Goal: Transaction & Acquisition: Book appointment/travel/reservation

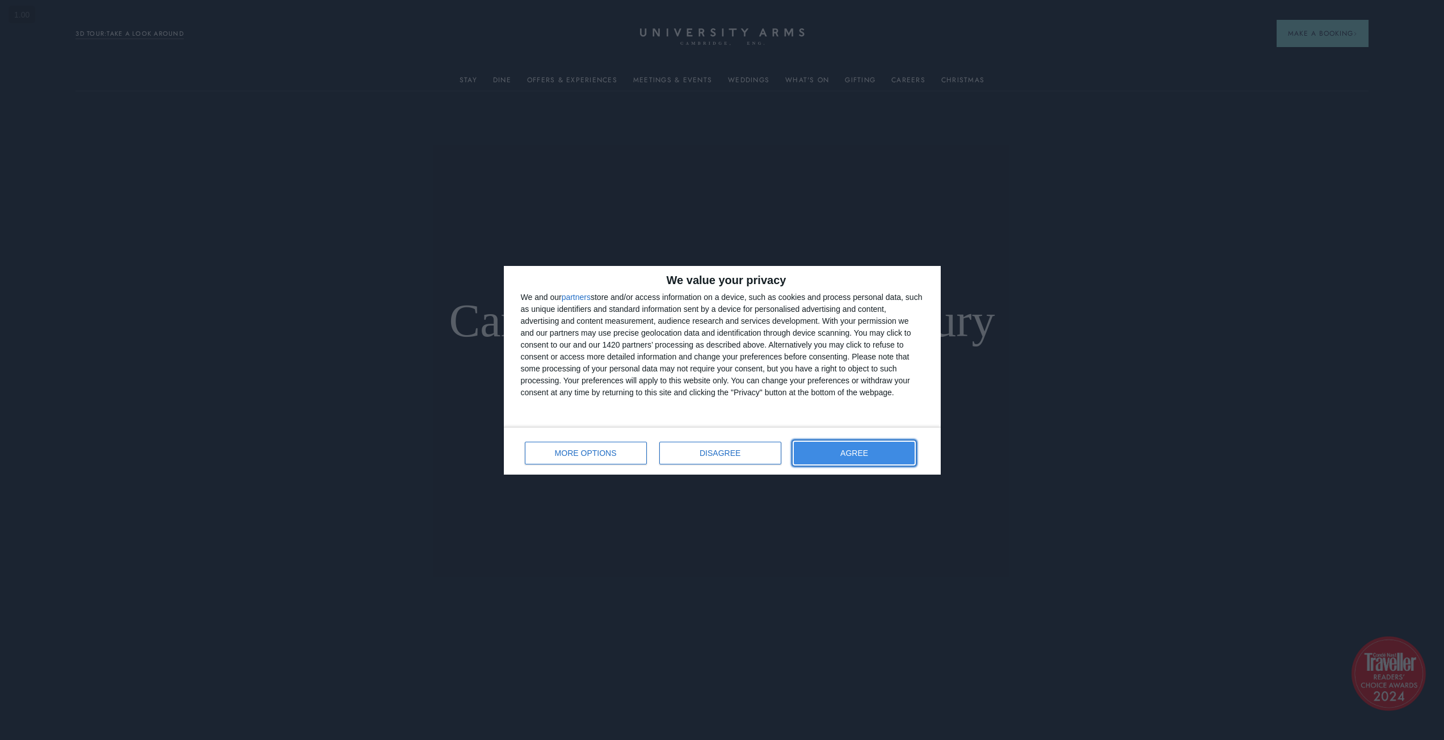
click at [836, 444] on button "AGREE" at bounding box center [854, 453] width 121 height 23
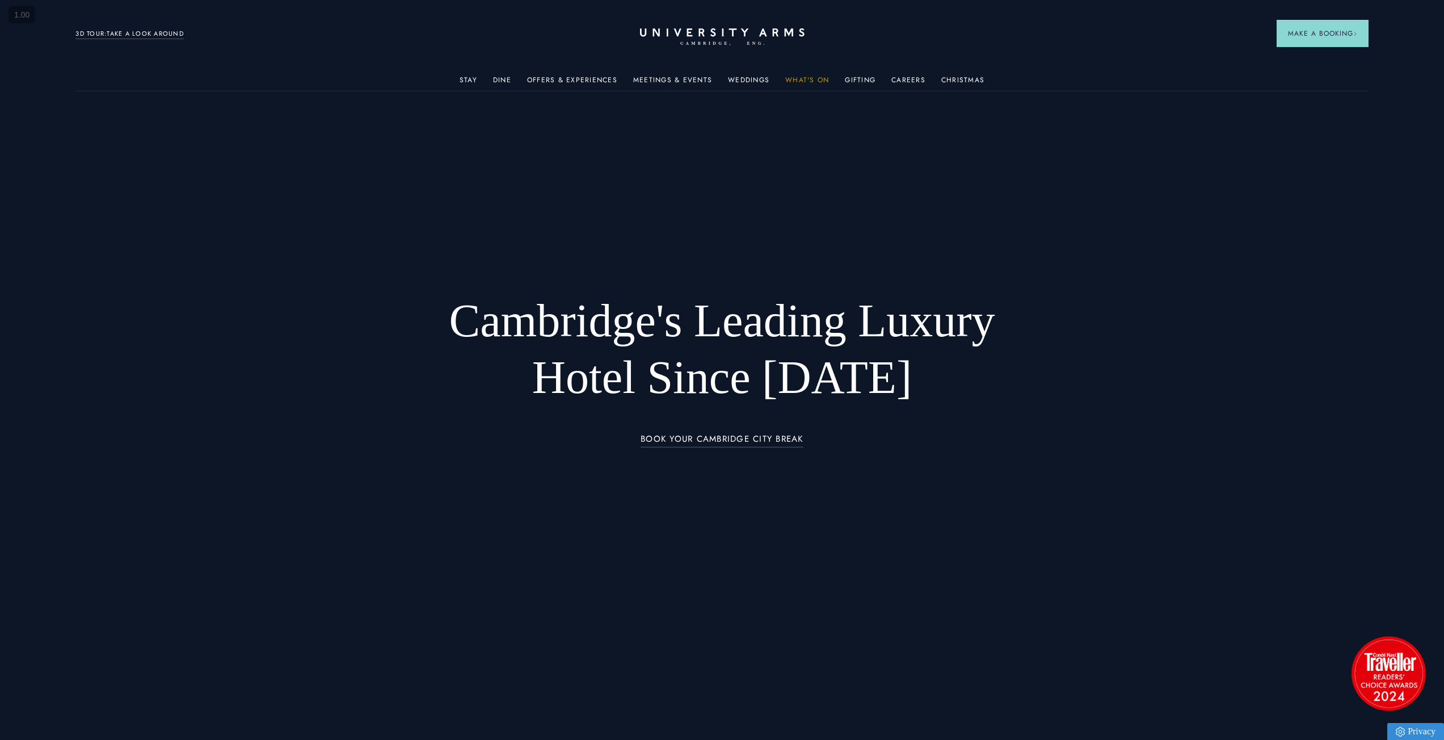
click at [792, 82] on link "What's On" at bounding box center [807, 83] width 44 height 15
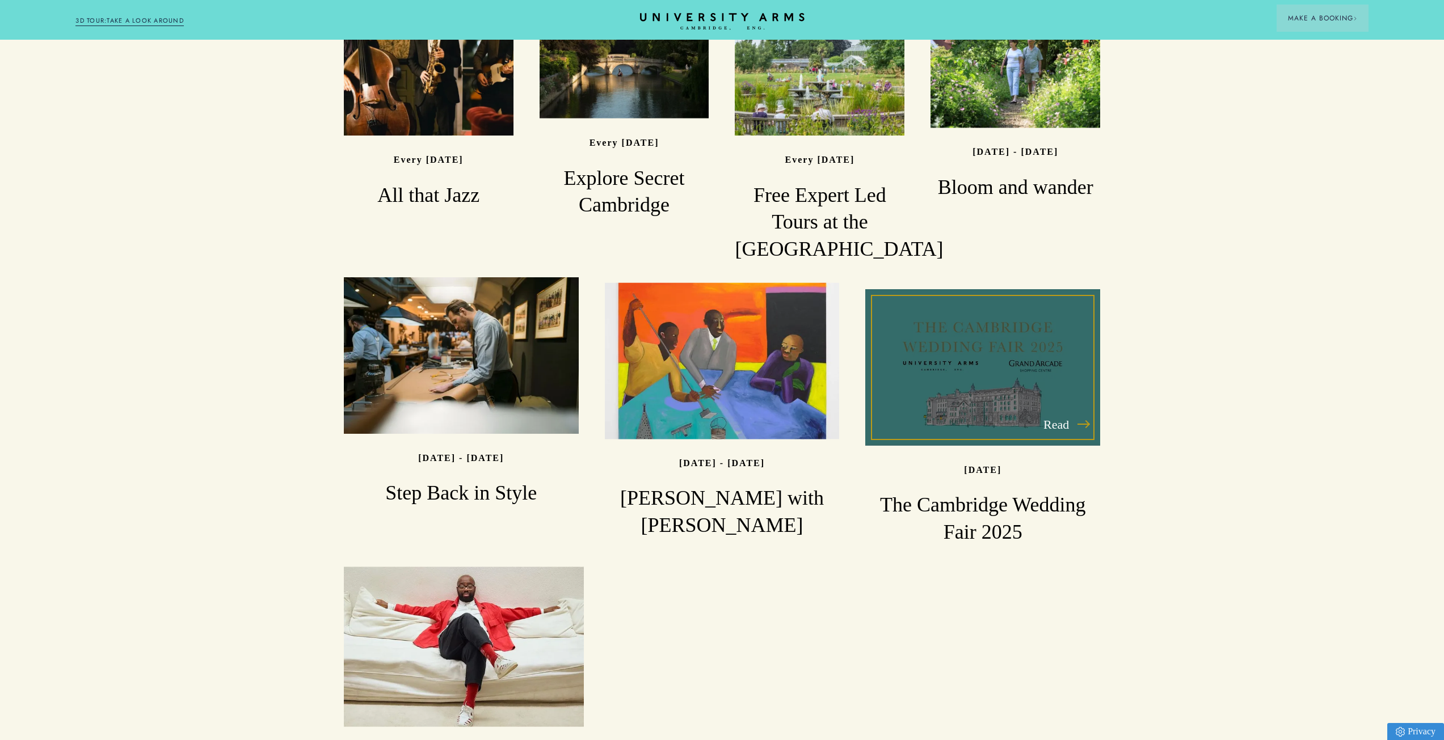
scroll to position [1021, 0]
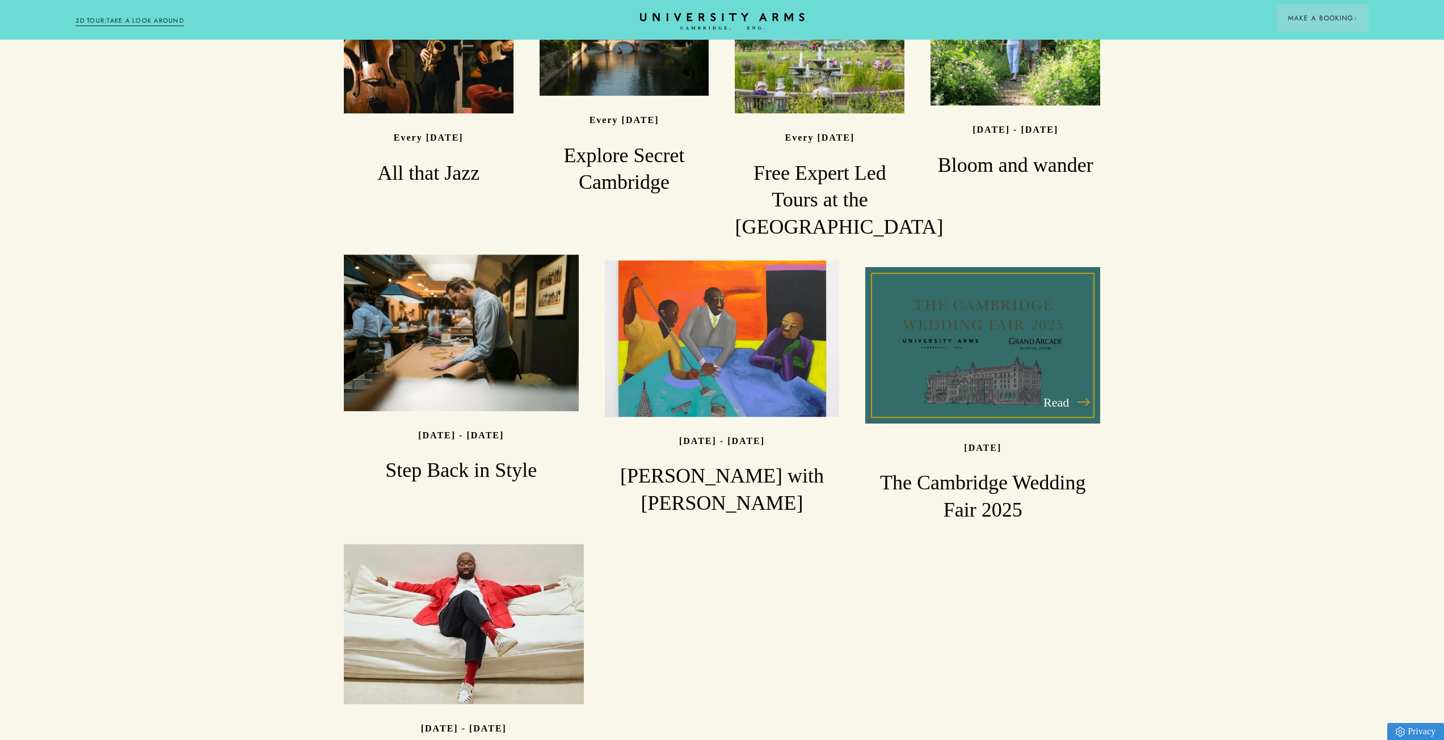
click at [1020, 308] on div "Read" at bounding box center [982, 345] width 235 height 157
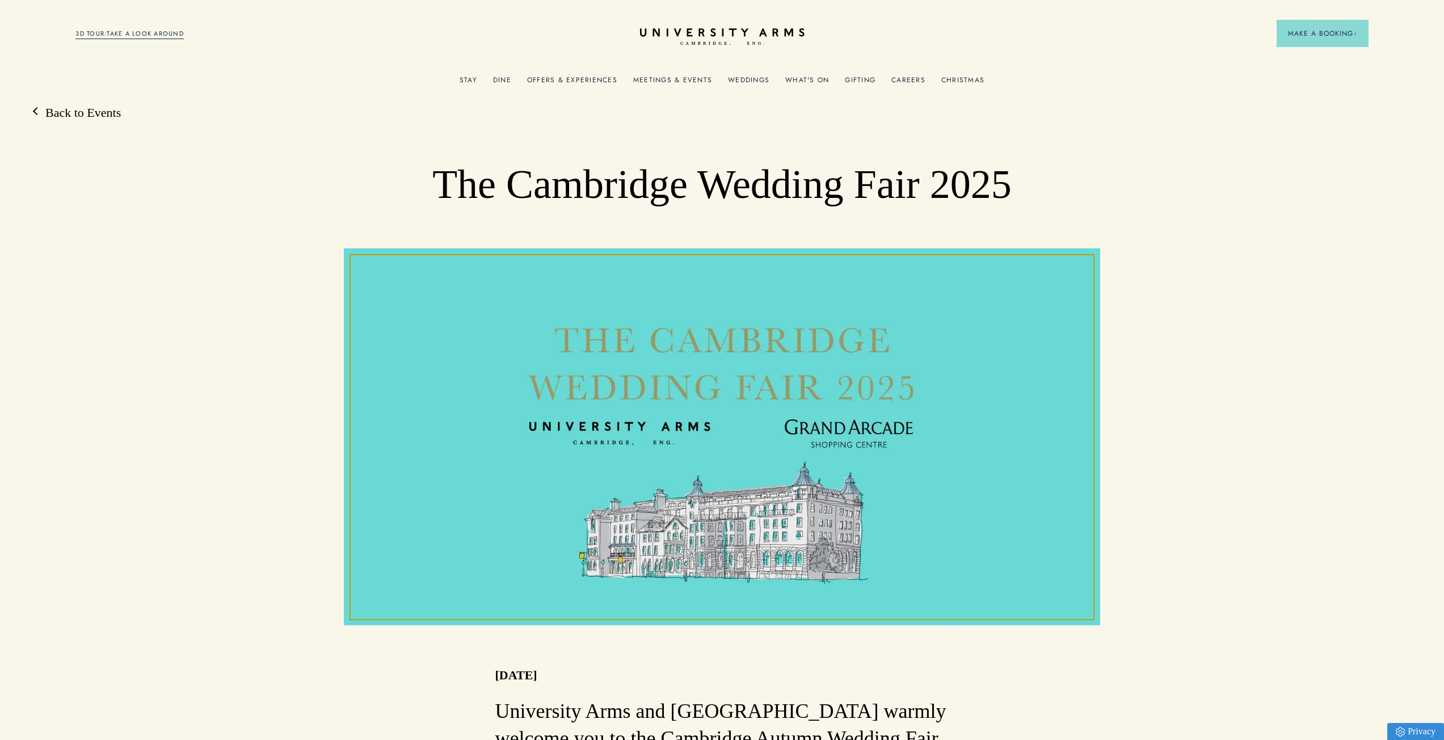
click at [760, 82] on link "Weddings" at bounding box center [748, 83] width 41 height 15
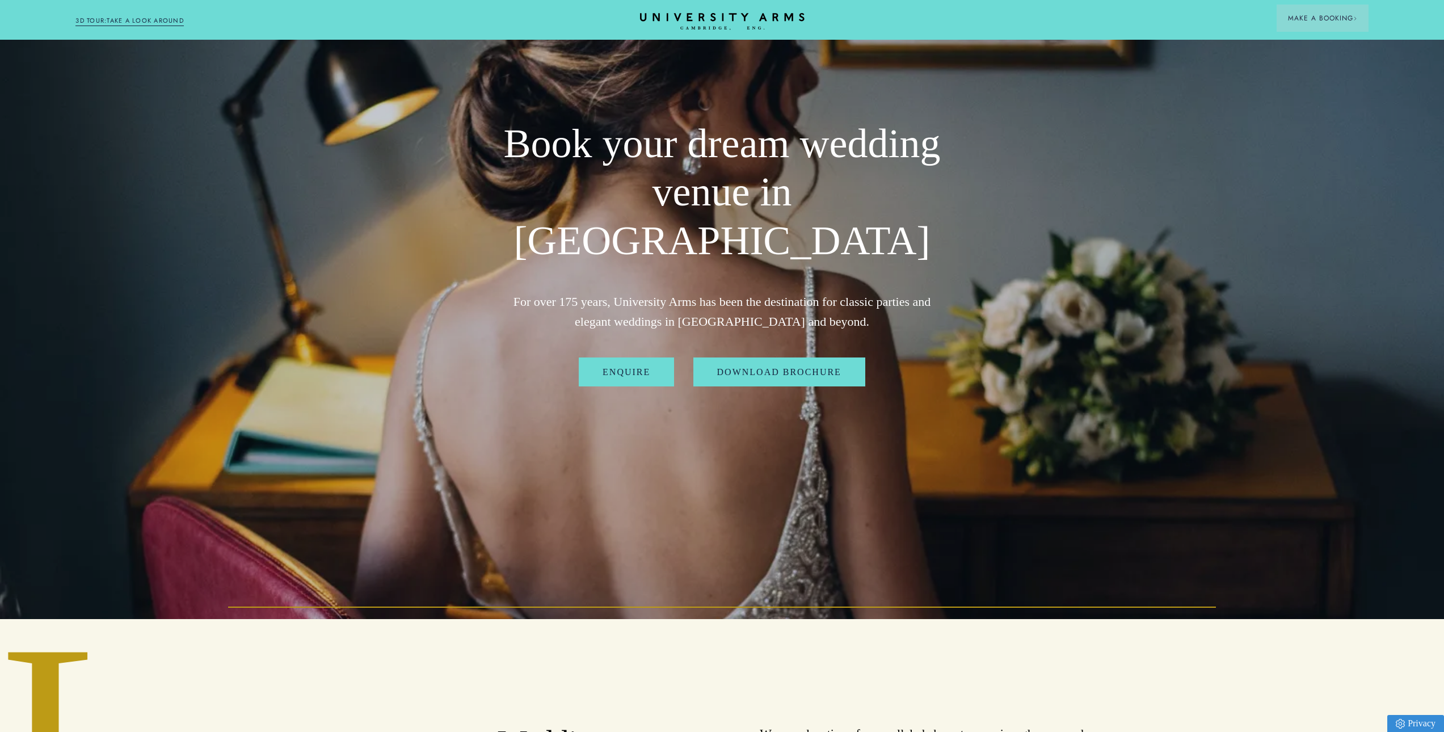
scroll to position [113, 0]
click at [800, 357] on link "Download Brochure" at bounding box center [779, 371] width 172 height 29
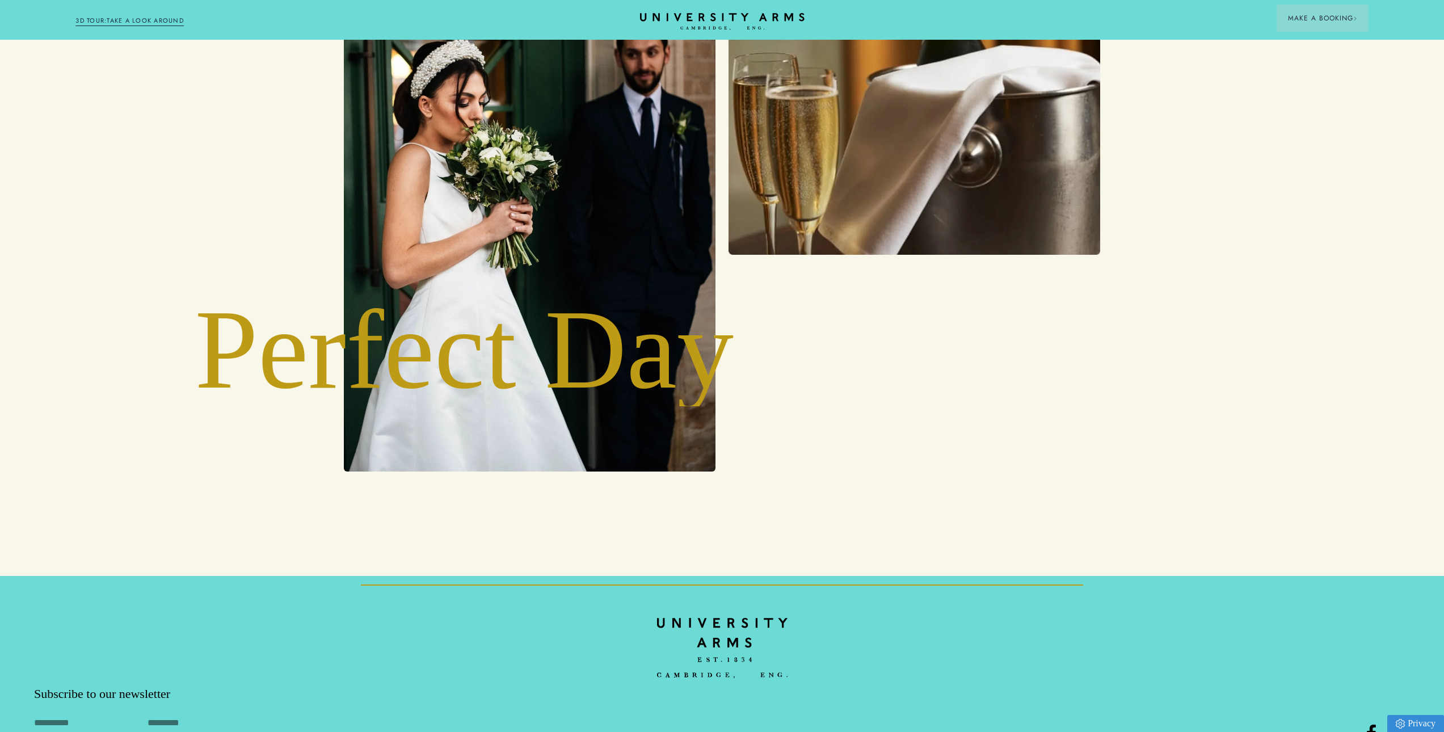
scroll to position [4255, 0]
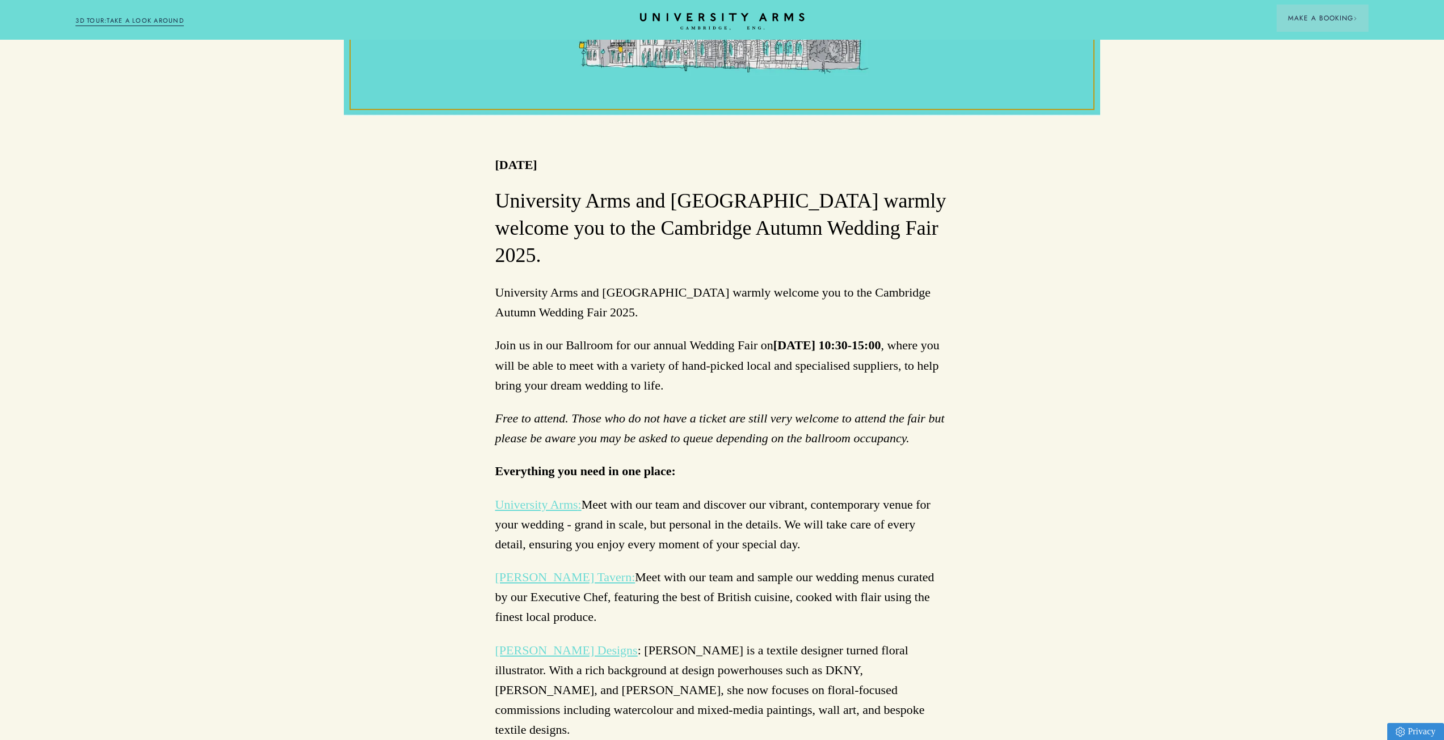
scroll to position [57, 0]
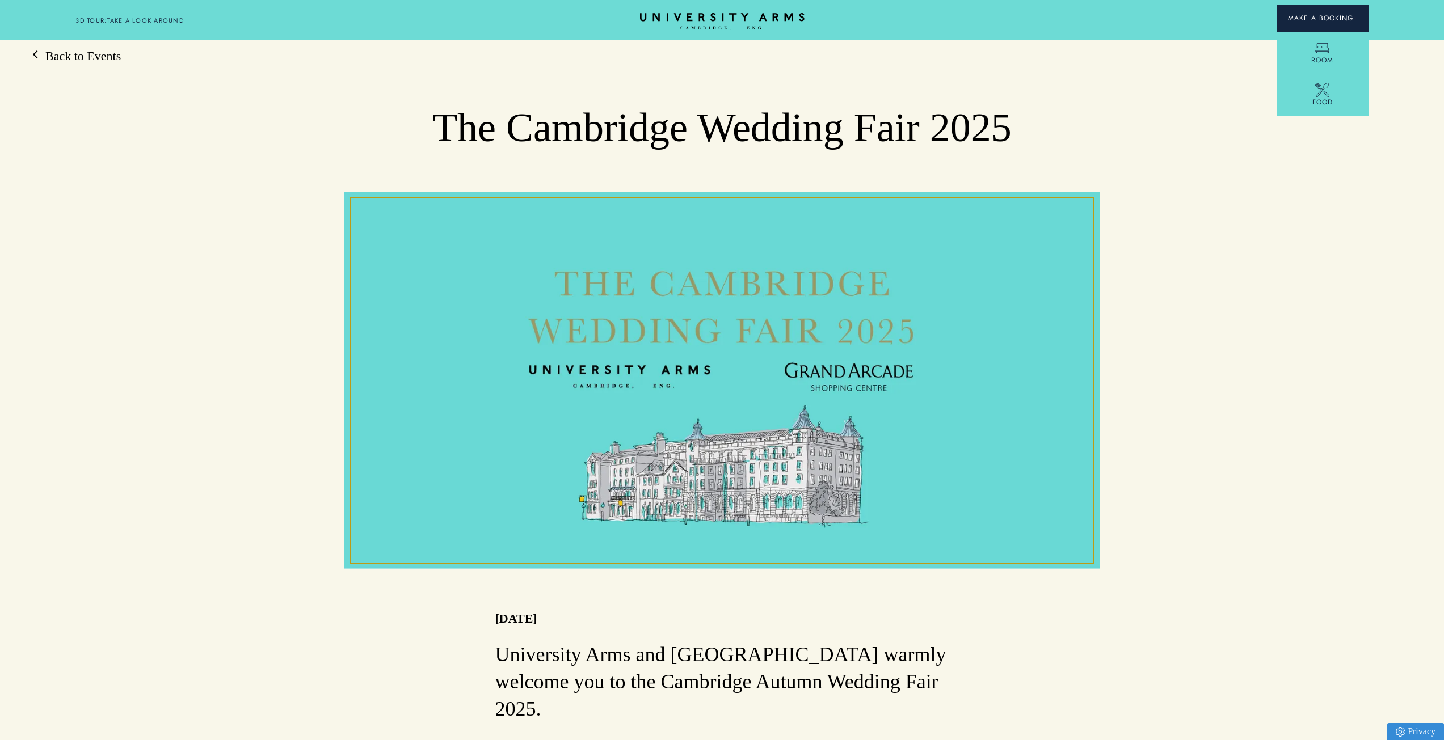
click at [1303, 9] on button "Make a Booking" at bounding box center [1322, 18] width 92 height 27
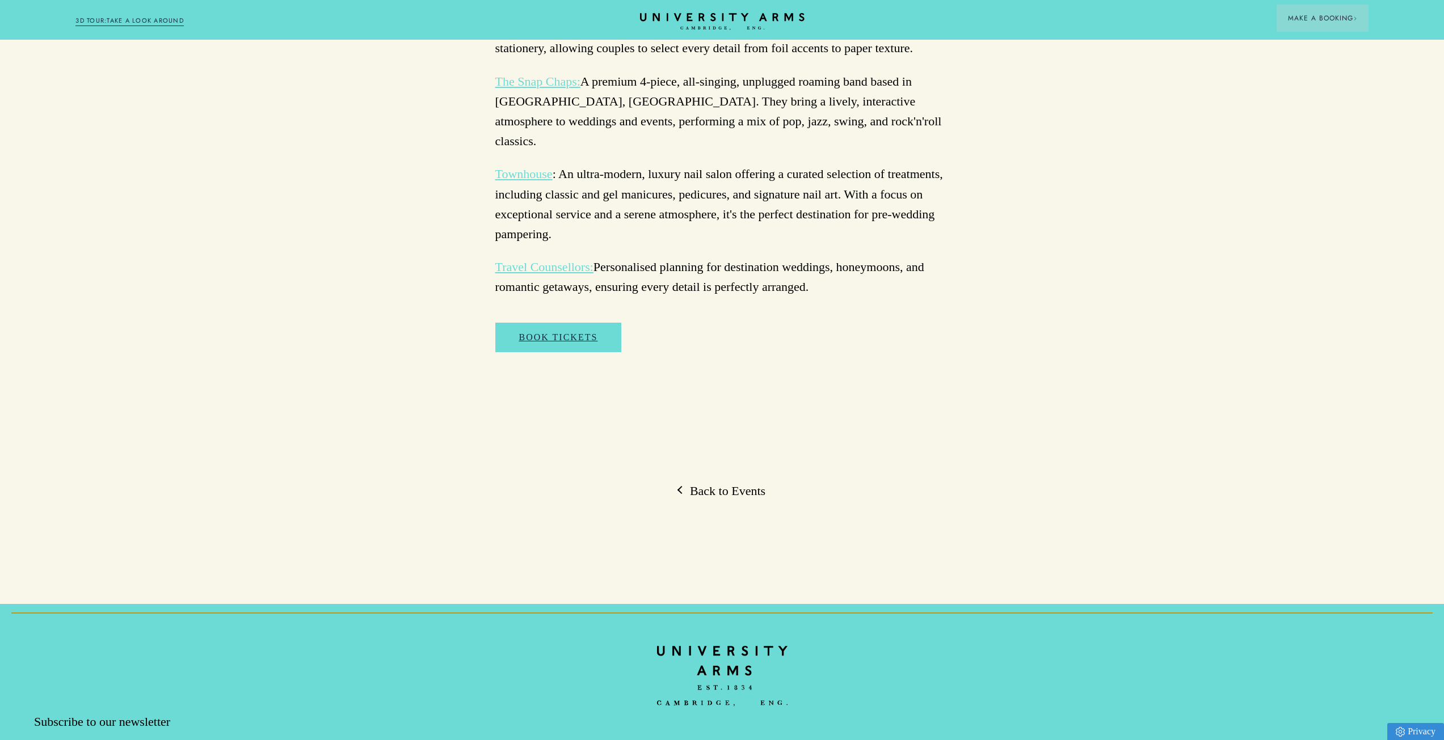
scroll to position [3147, 0]
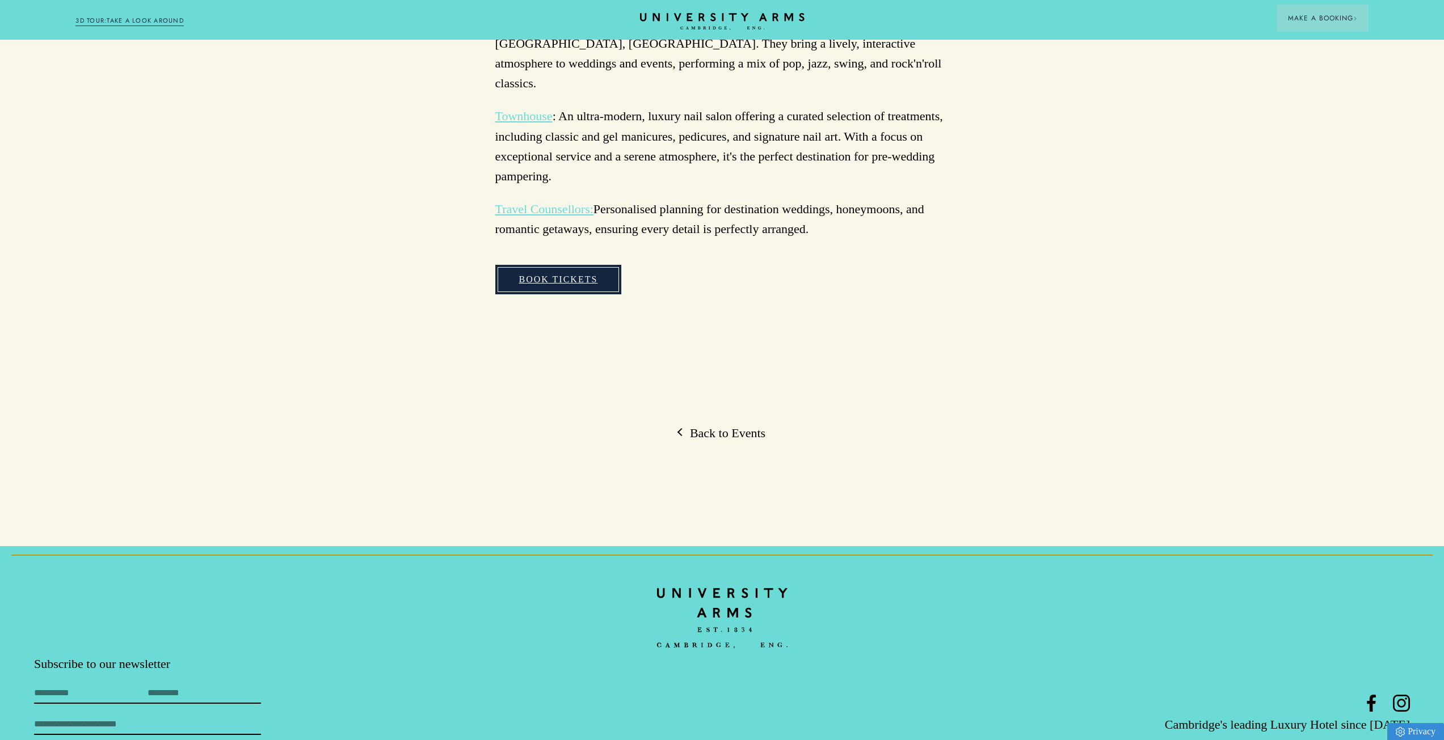
click at [578, 265] on link "Book Tickets" at bounding box center [558, 279] width 127 height 29
